Goal: Transaction & Acquisition: Purchase product/service

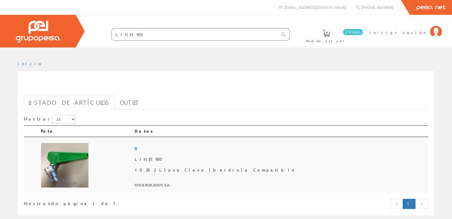
drag, startPoint x: 0, startPoint y: 0, endPoint x: 192, endPoint y: 176, distance: 259.9
click at [132, 176] on td at bounding box center [85, 165] width 93 height 56
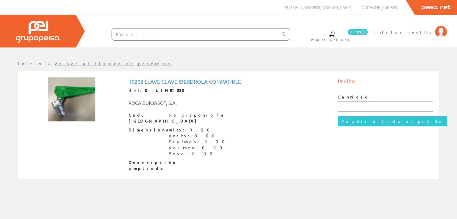
click at [351, 106] on input "text" at bounding box center [386, 107] width 96 height 10
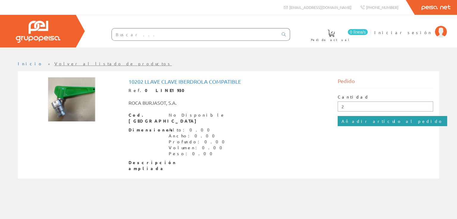
type input "2"
click at [363, 120] on input "Añadir artículo al pedido" at bounding box center [392, 121] width 109 height 10
